Goal: Task Accomplishment & Management: Manage account settings

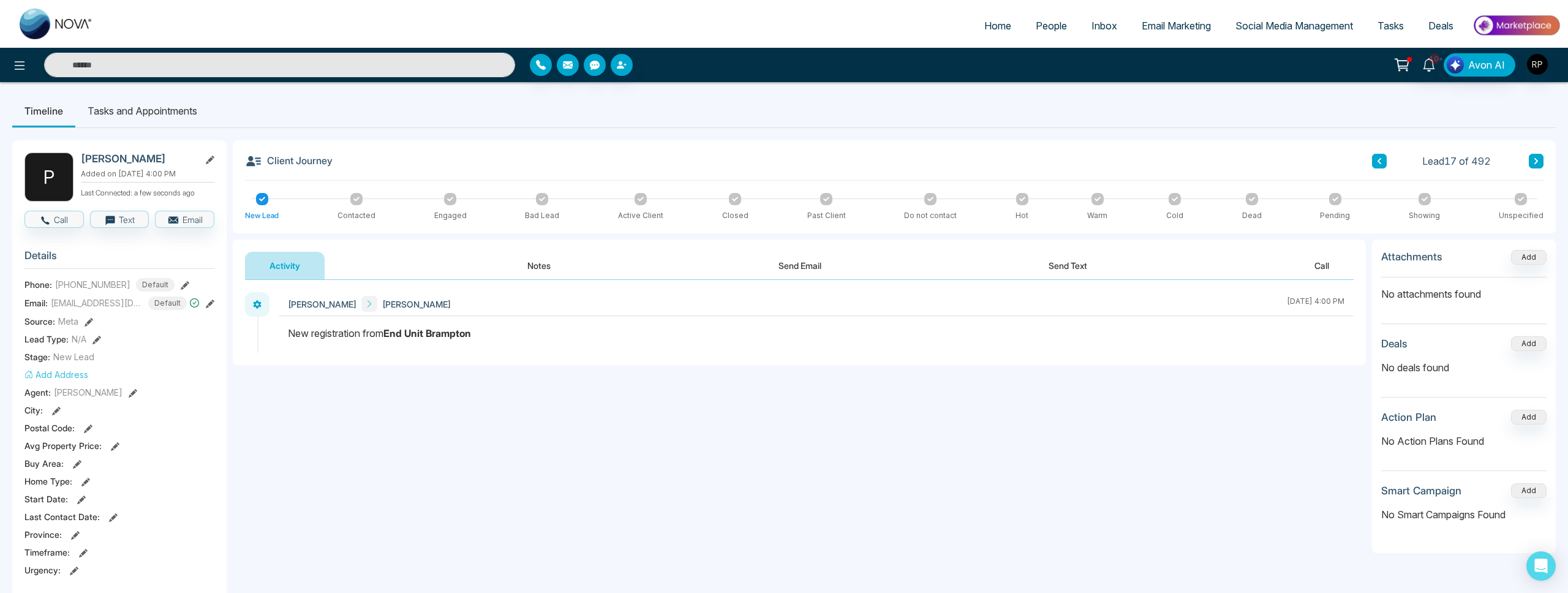
click at [1036, 29] on span "People" at bounding box center [1051, 26] width 31 height 12
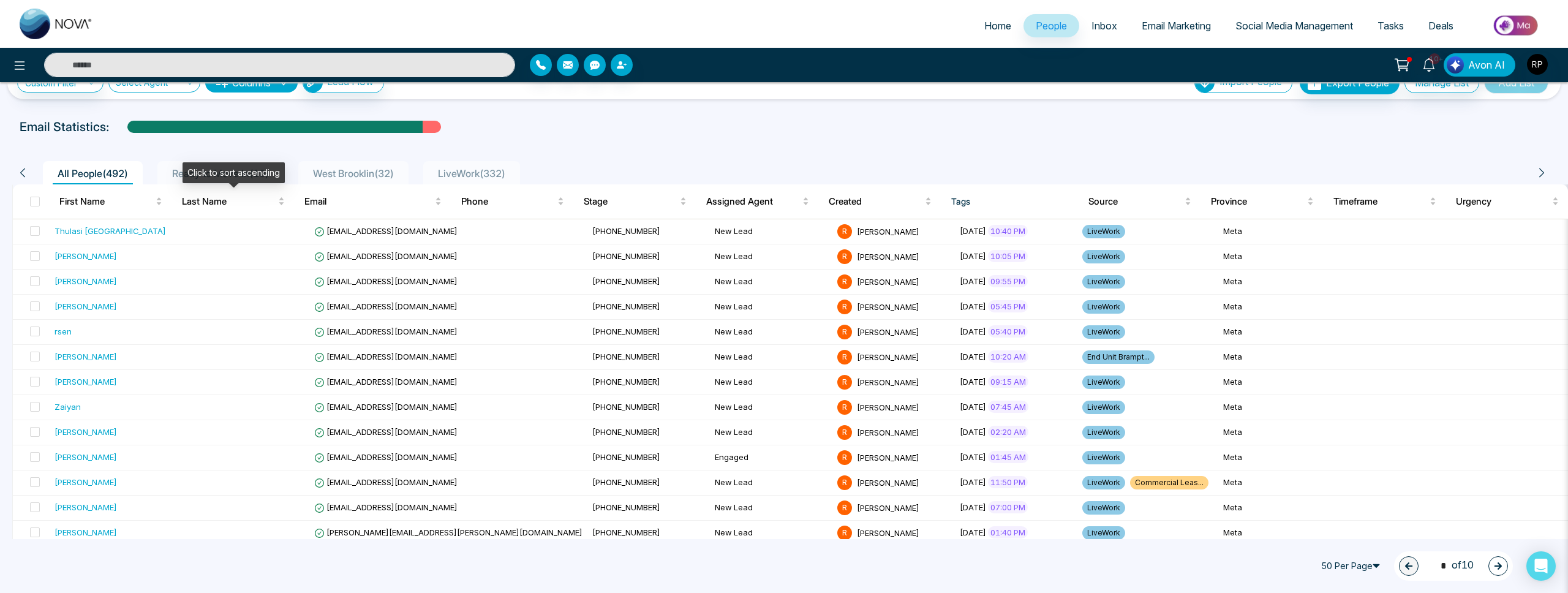
click at [225, 175] on div "Click to sort ascending" at bounding box center [233, 173] width 102 height 21
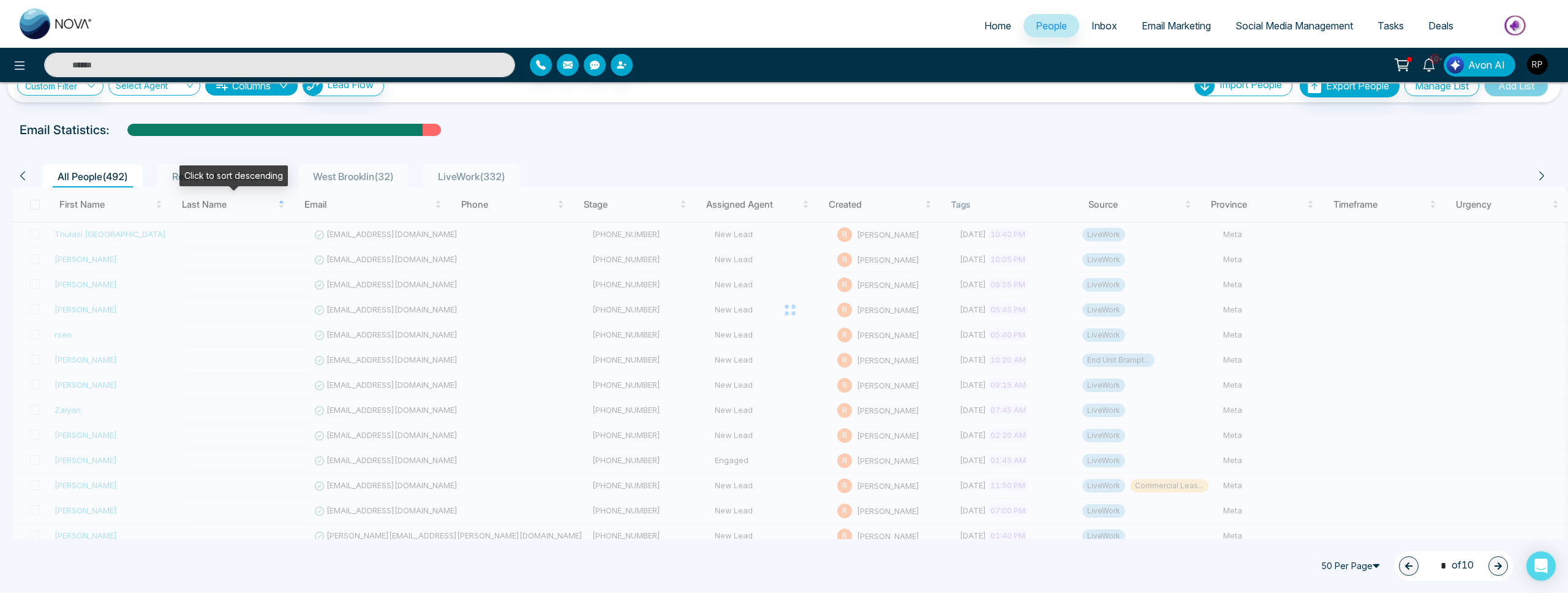
scroll to position [22, 0]
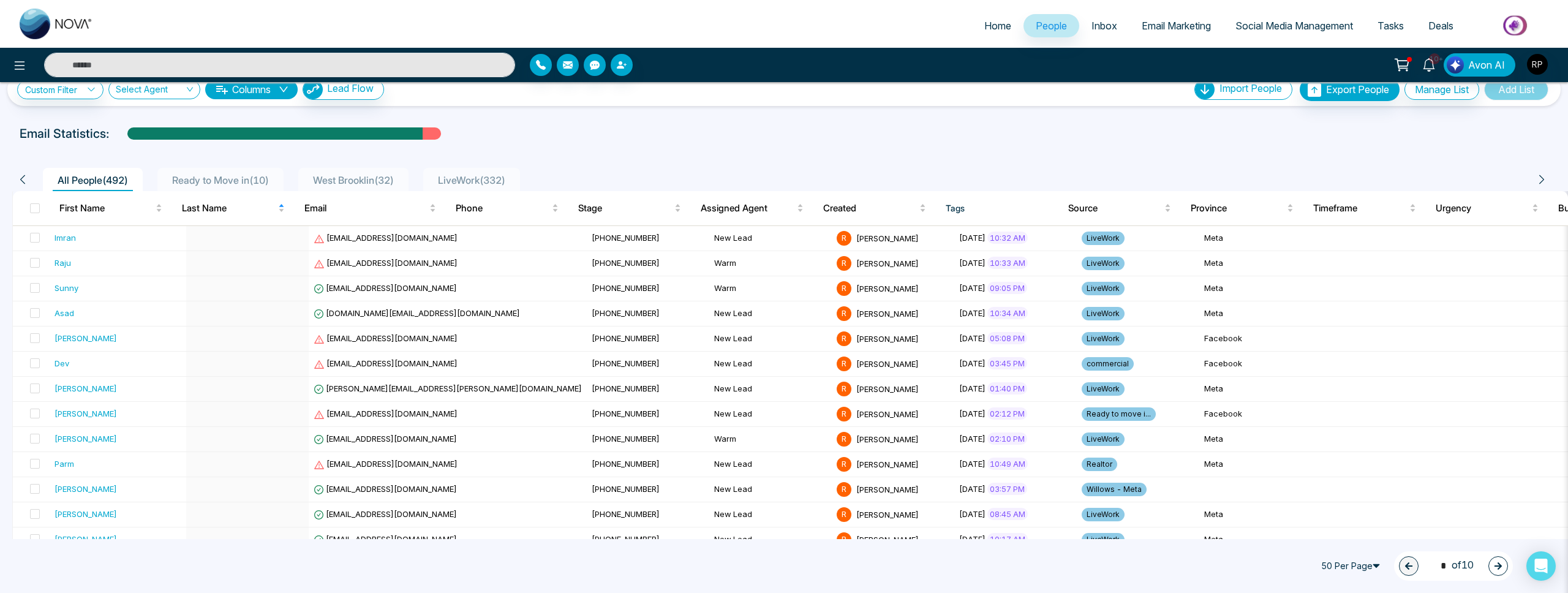
click at [173, 180] on span "Ready to Move in ( 10 )" at bounding box center [220, 180] width 106 height 12
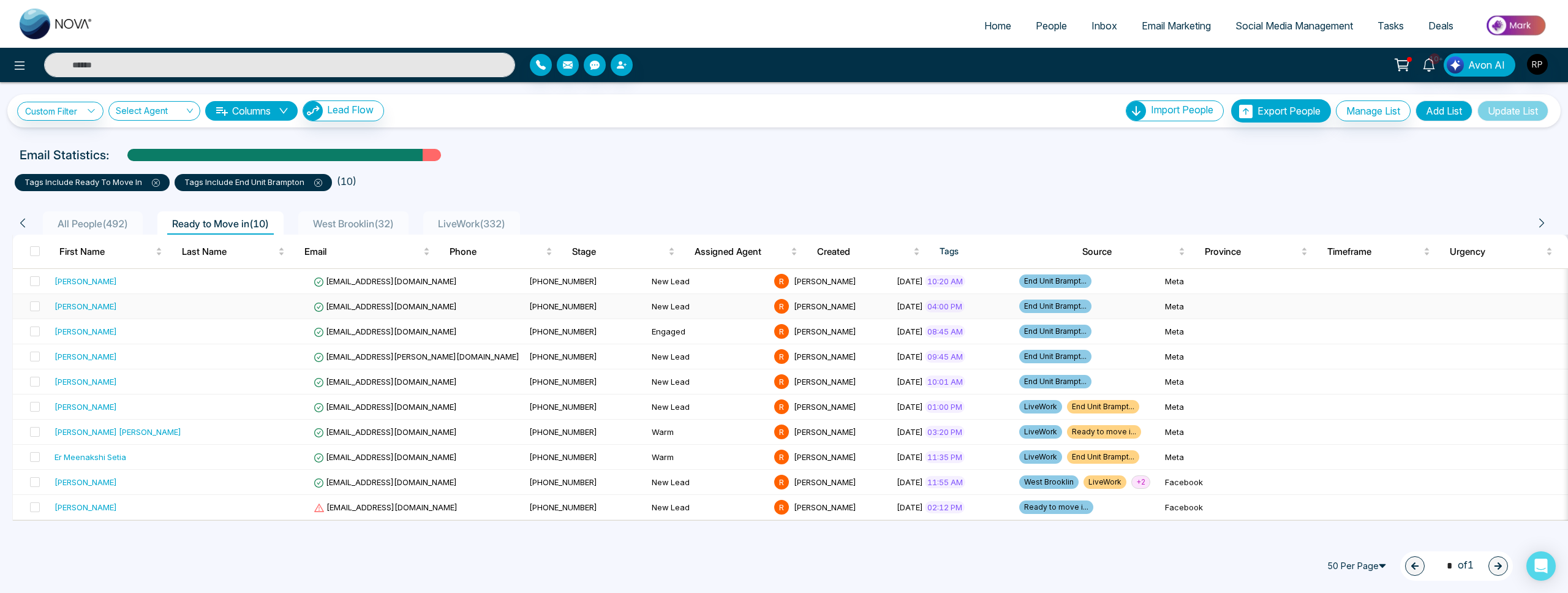
click at [150, 308] on div "[PERSON_NAME]" at bounding box center [118, 306] width 127 height 12
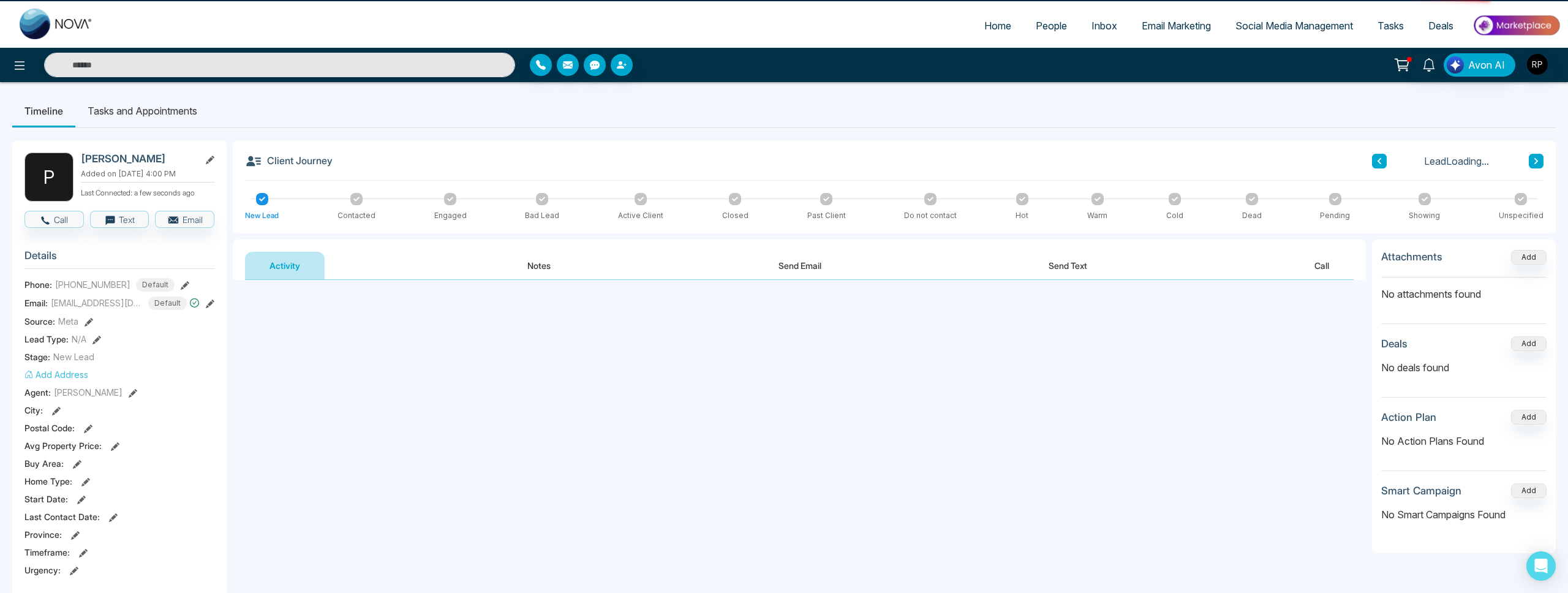
scroll to position [3, 0]
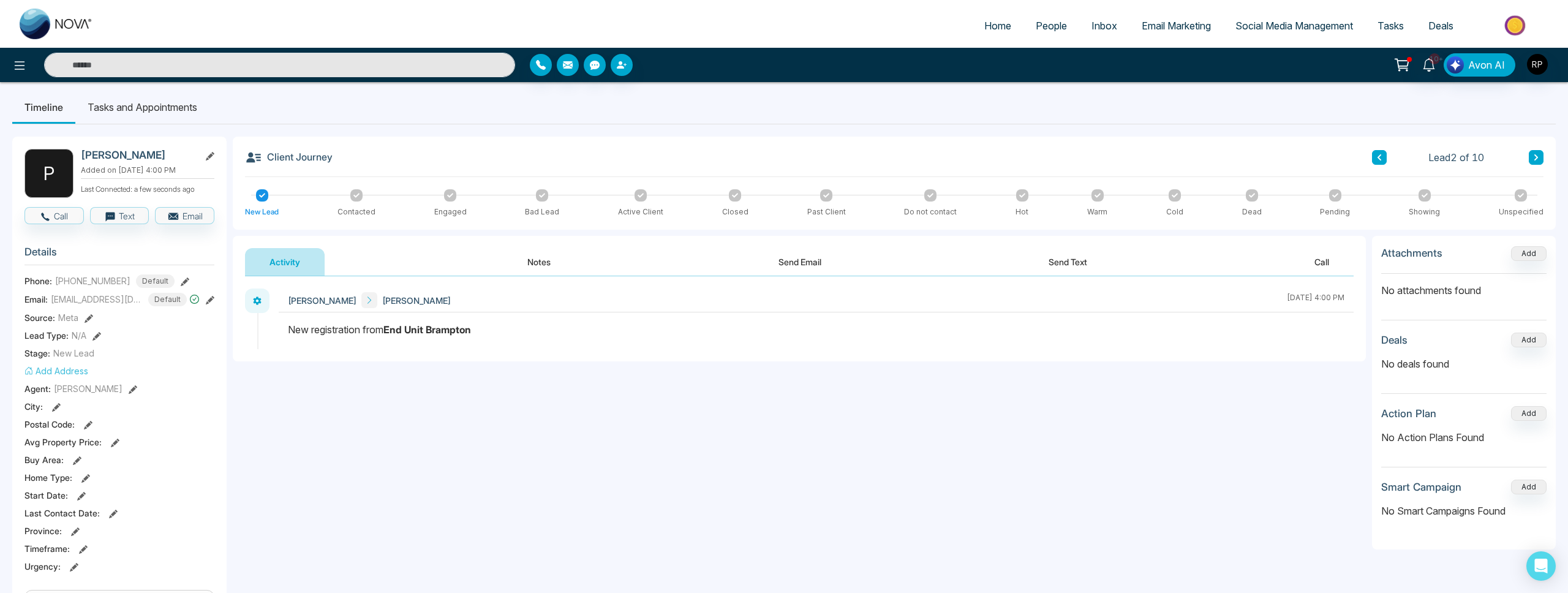
click at [560, 257] on button "Notes" at bounding box center [539, 262] width 73 height 28
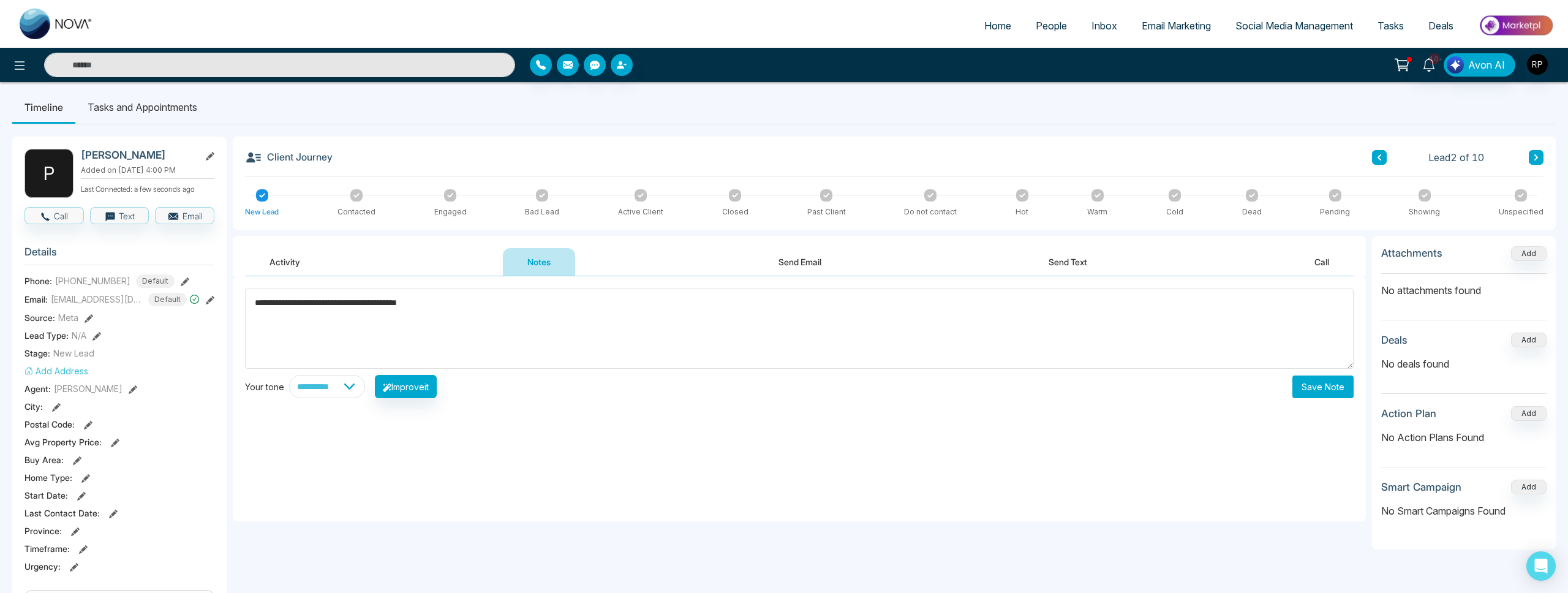
type textarea "**********"
click at [1329, 392] on button "Save Note" at bounding box center [1323, 386] width 61 height 22
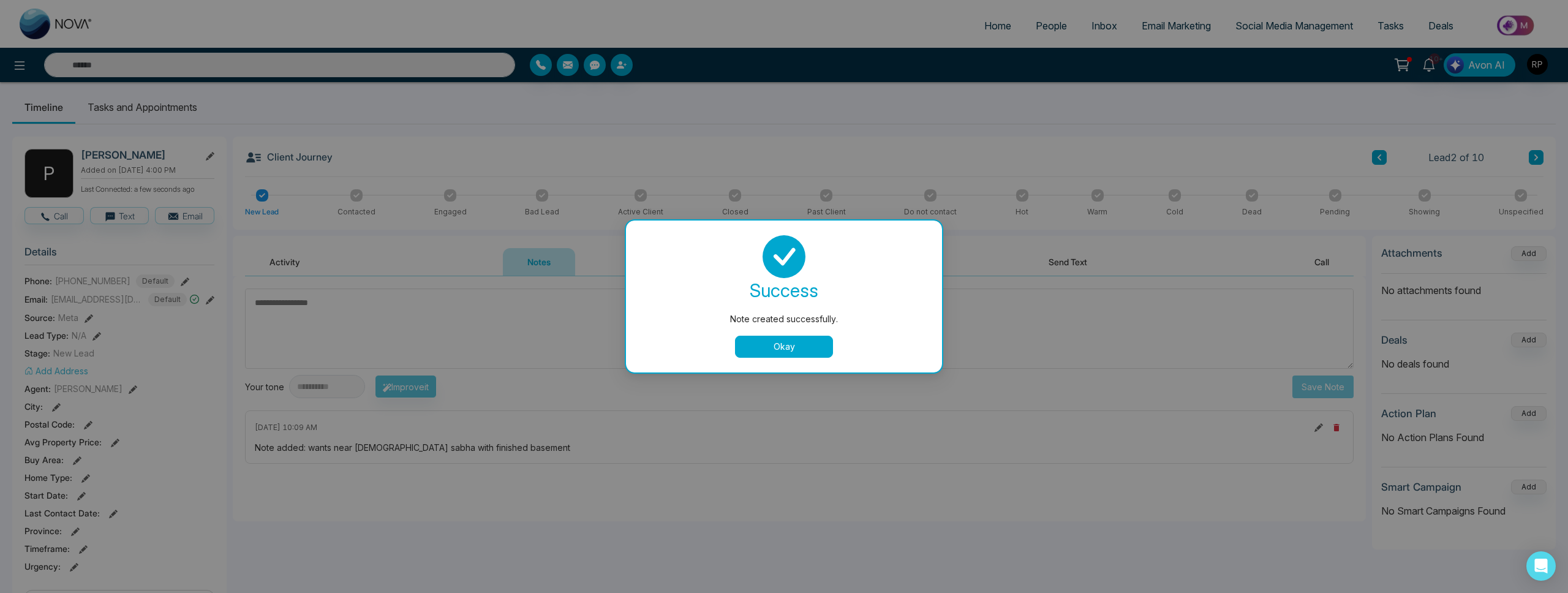
click at [756, 344] on button "Okay" at bounding box center [783, 347] width 98 height 22
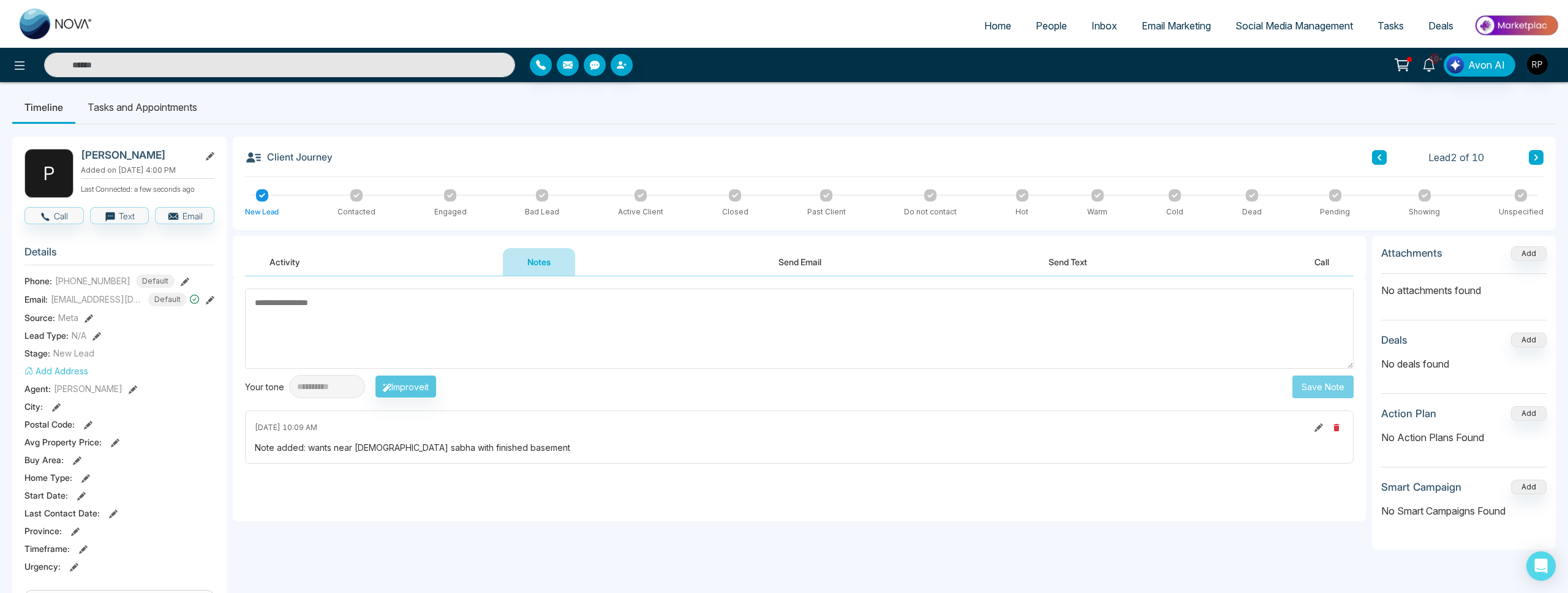
click at [453, 193] on icon at bounding box center [449, 195] width 6 height 6
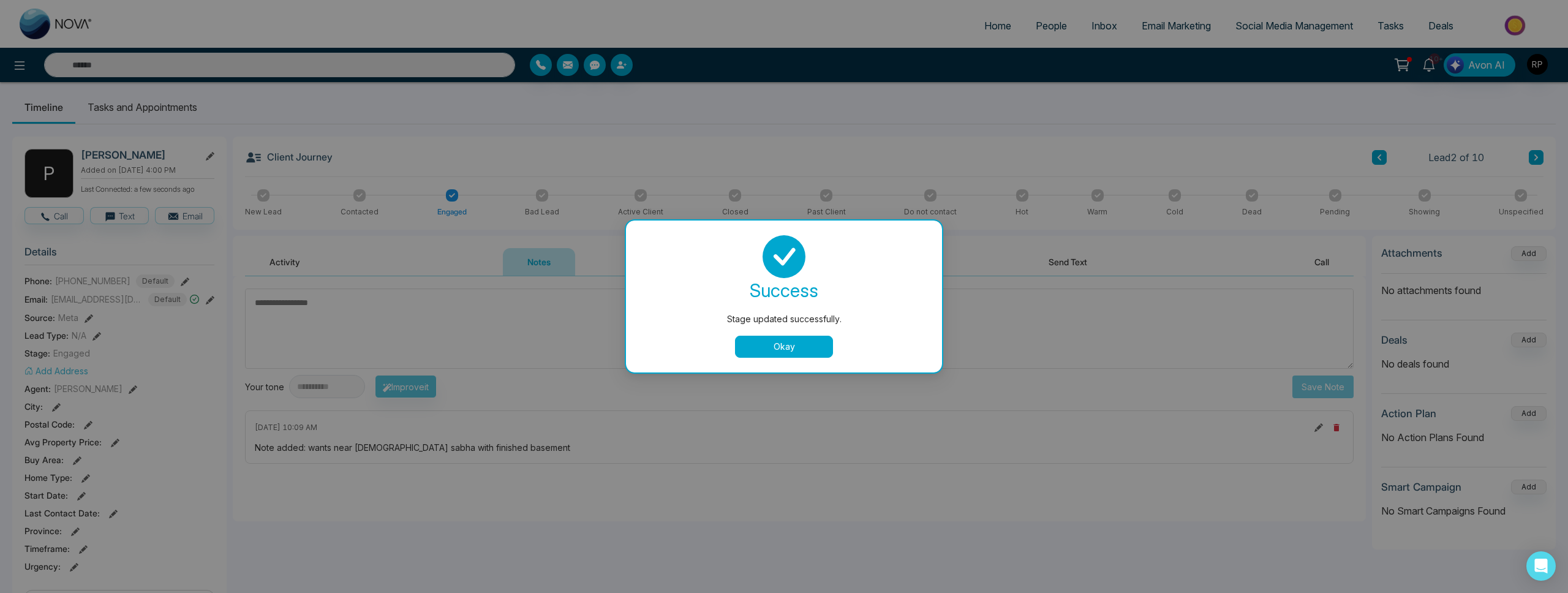
click at [934, 186] on div "Stage updated successfully. success Stage updated successfully. Okay" at bounding box center [784, 296] width 1568 height 593
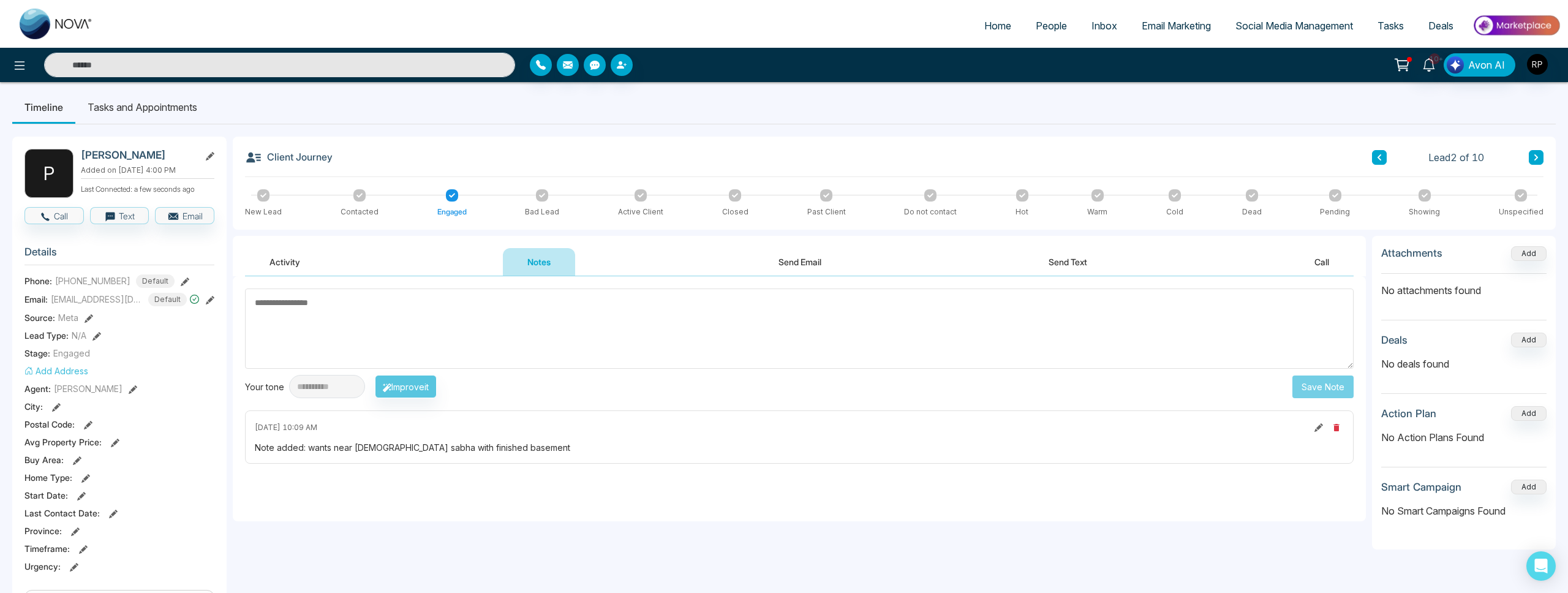
click at [1046, 27] on span "People" at bounding box center [1051, 26] width 31 height 12
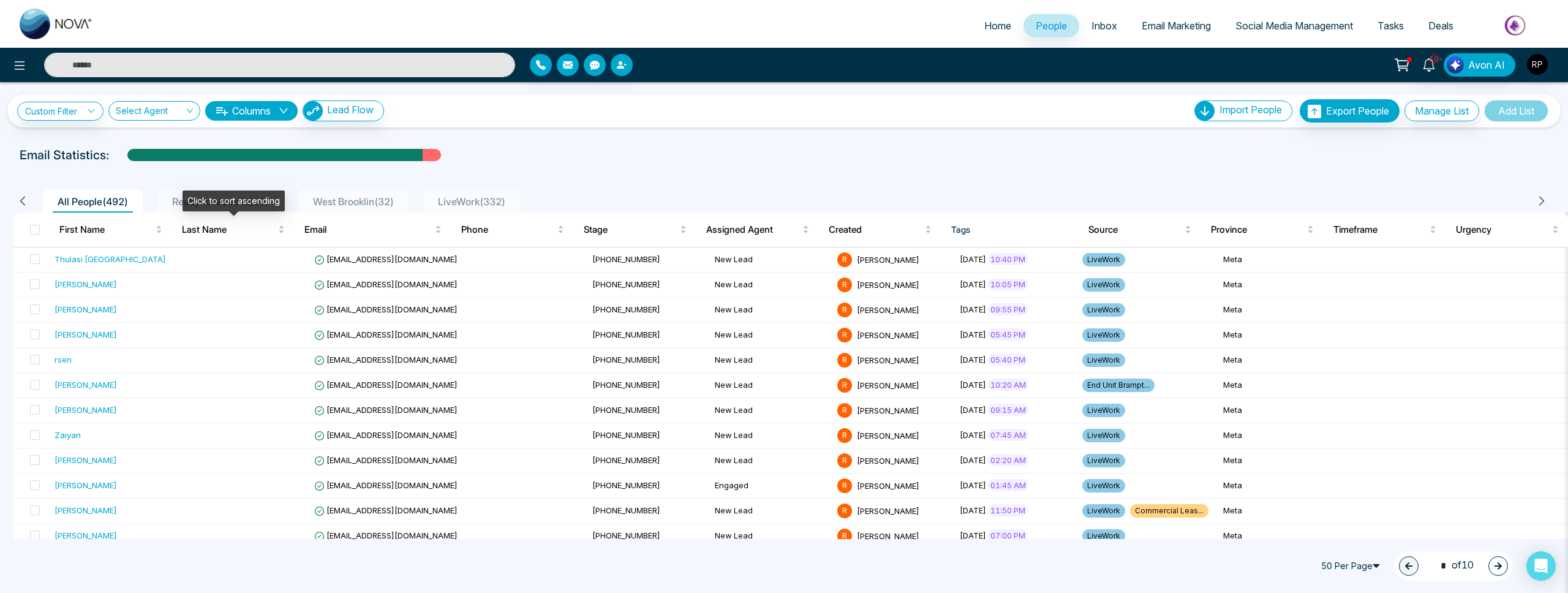
click at [205, 208] on div "Click to sort ascending" at bounding box center [233, 201] width 102 height 21
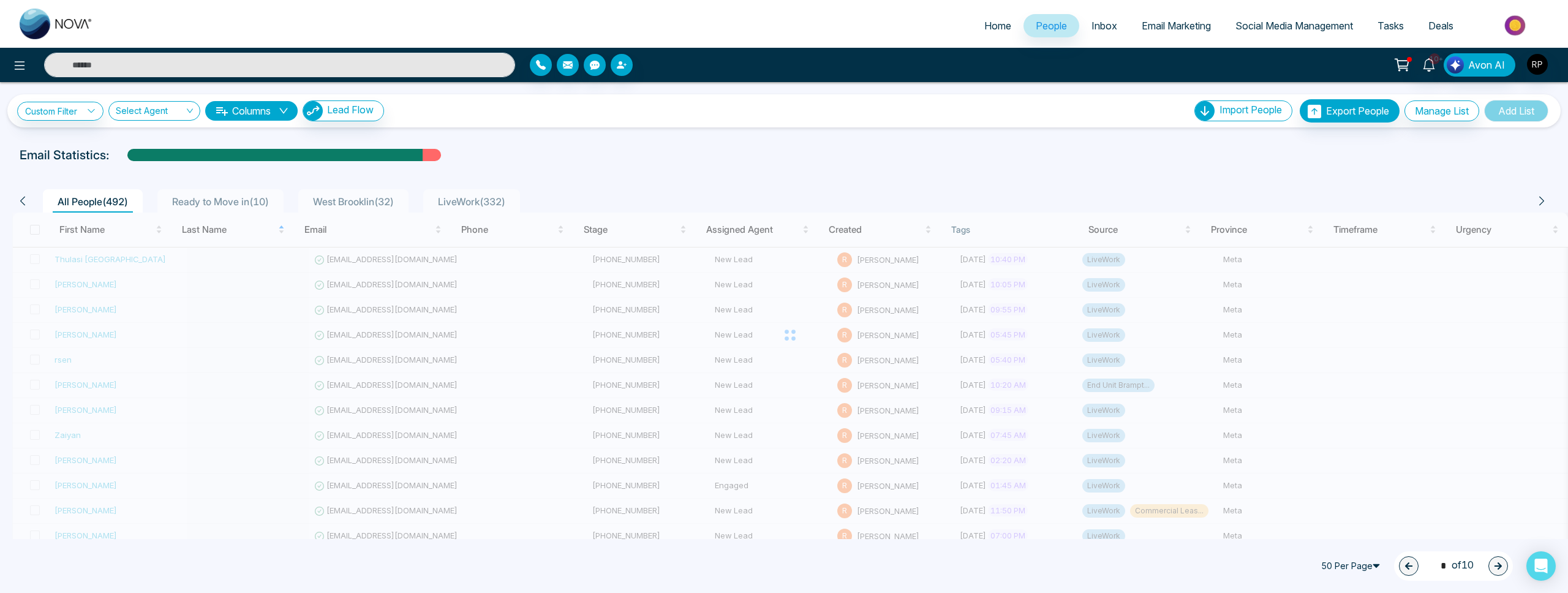
click at [178, 201] on span "Ready to Move in ( 10 )" at bounding box center [220, 201] width 106 height 12
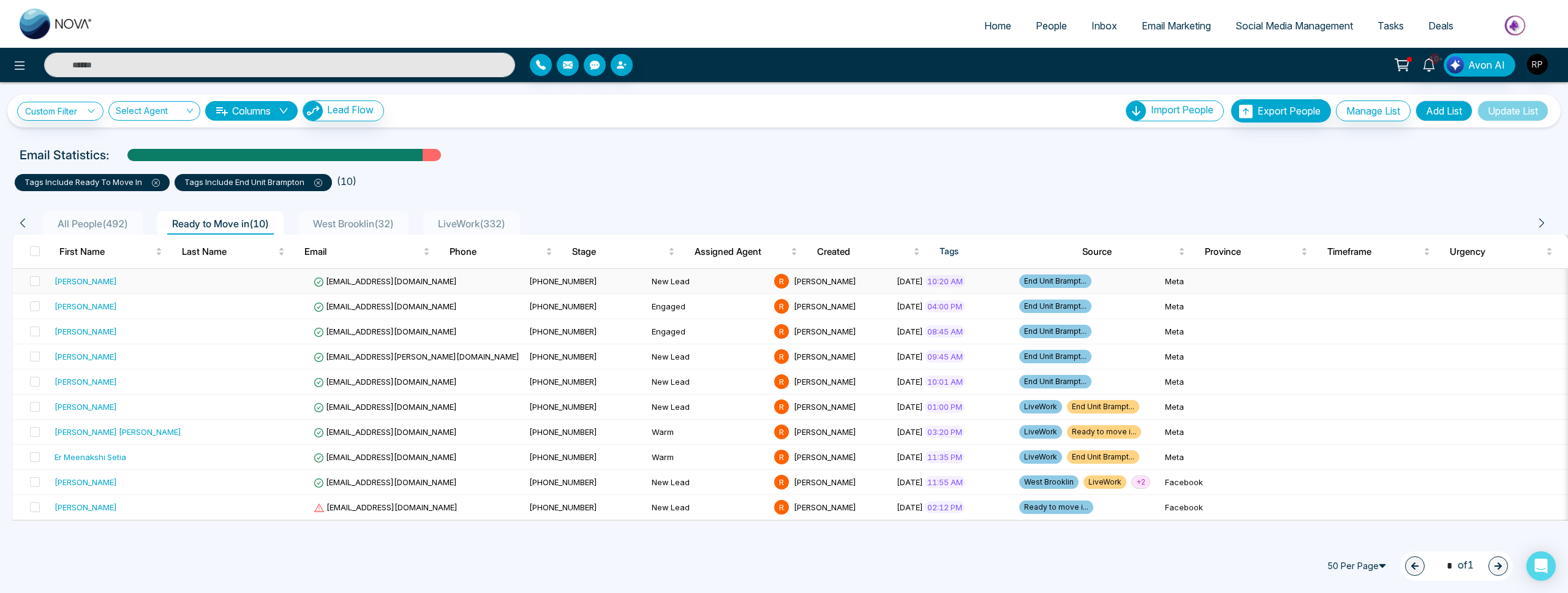
click at [105, 286] on div "[PERSON_NAME]" at bounding box center [86, 281] width 62 height 12
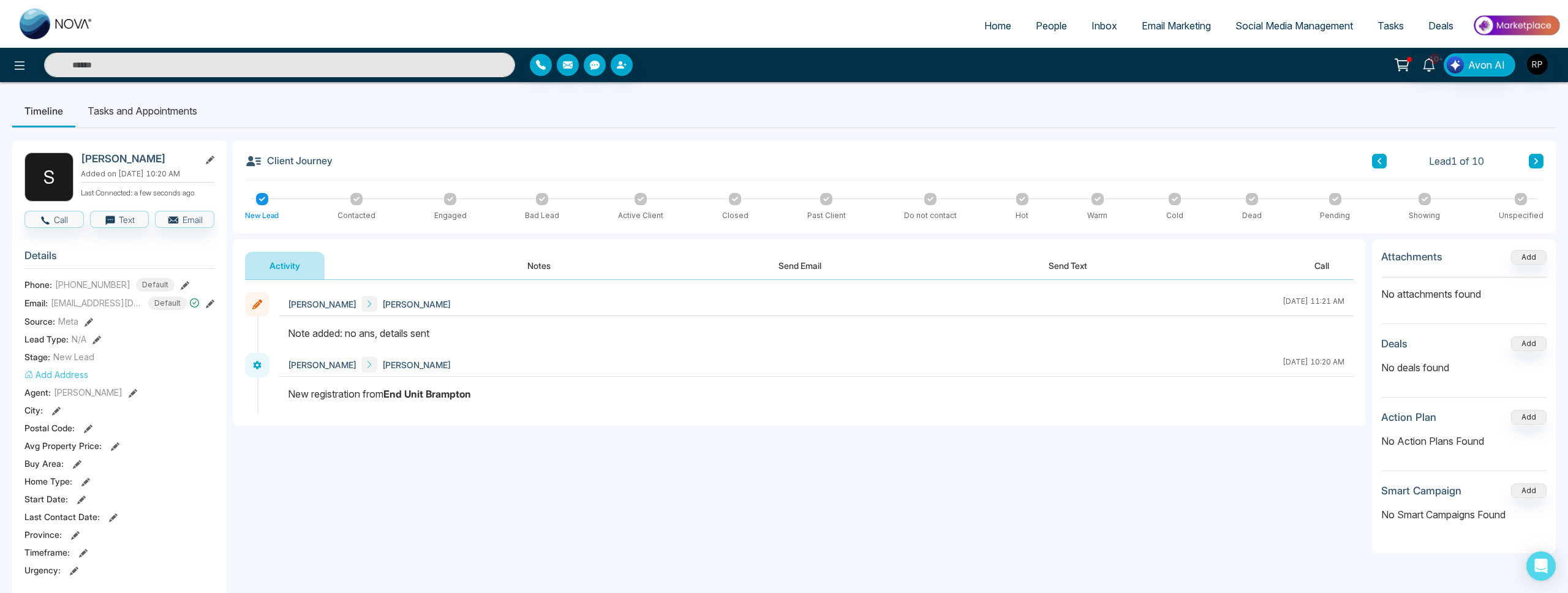
click at [1042, 33] on link "People" at bounding box center [1051, 25] width 55 height 23
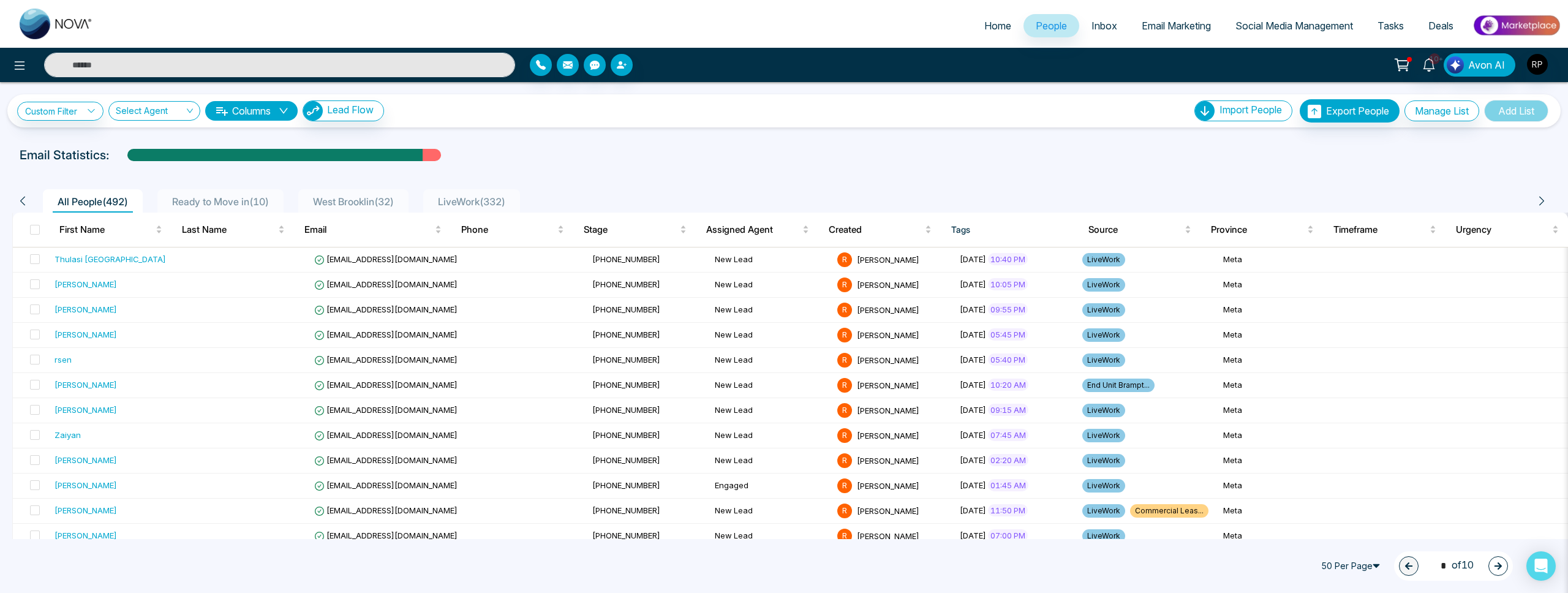
click at [453, 206] on span "LiveWork ( 332 )" at bounding box center [471, 201] width 77 height 12
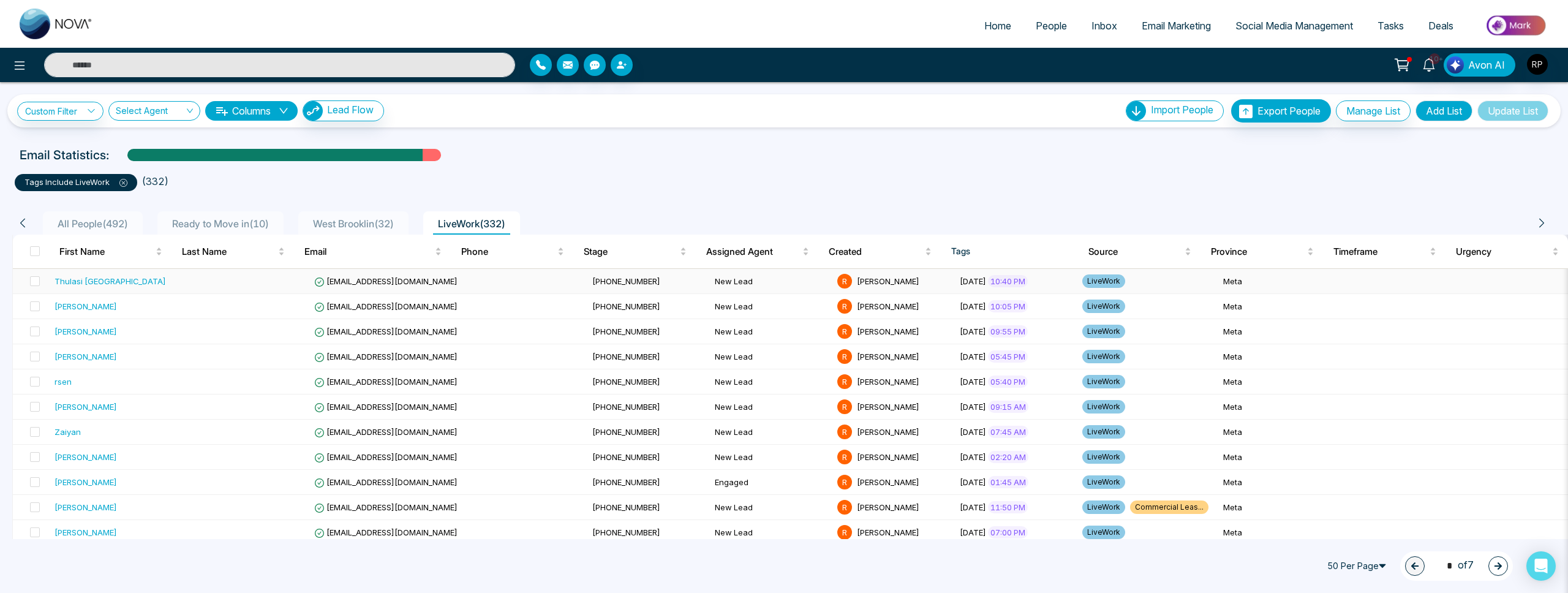
click at [82, 280] on div "Thulasi [GEOGRAPHIC_DATA]" at bounding box center [110, 281] width 112 height 12
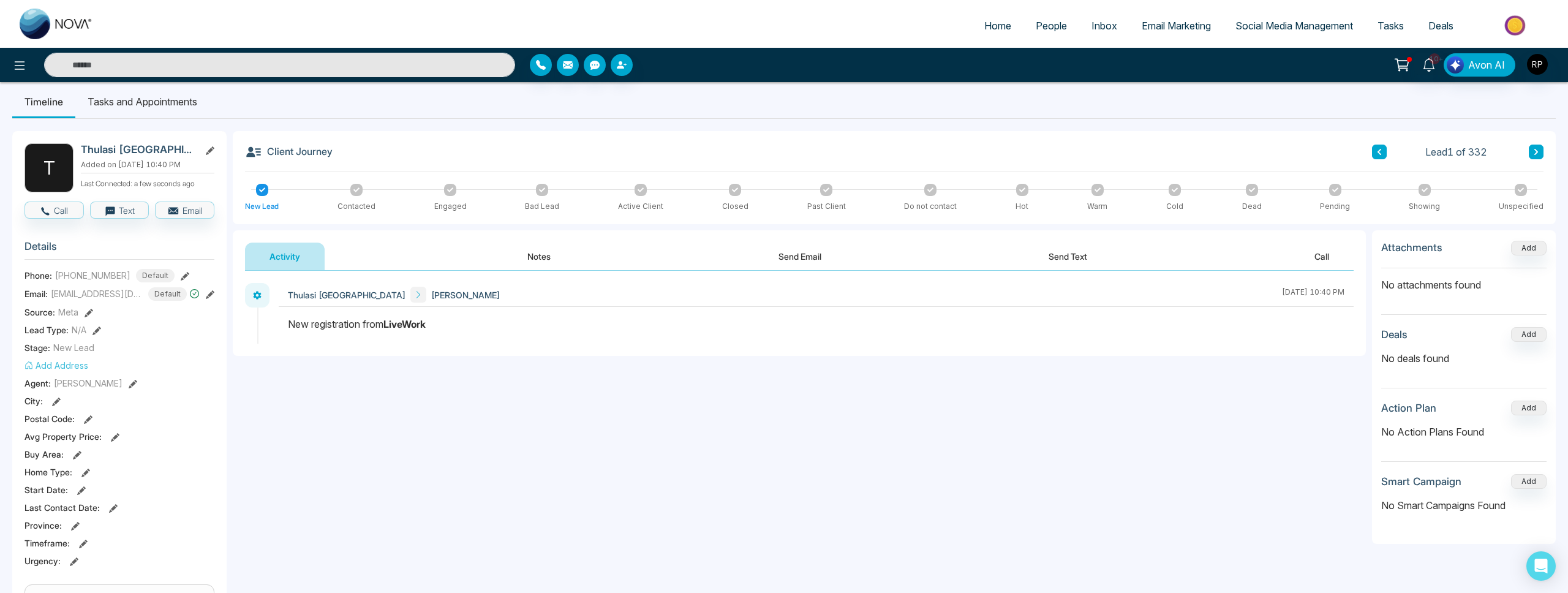
scroll to position [13, 0]
